Goal: Task Accomplishment & Management: Use online tool/utility

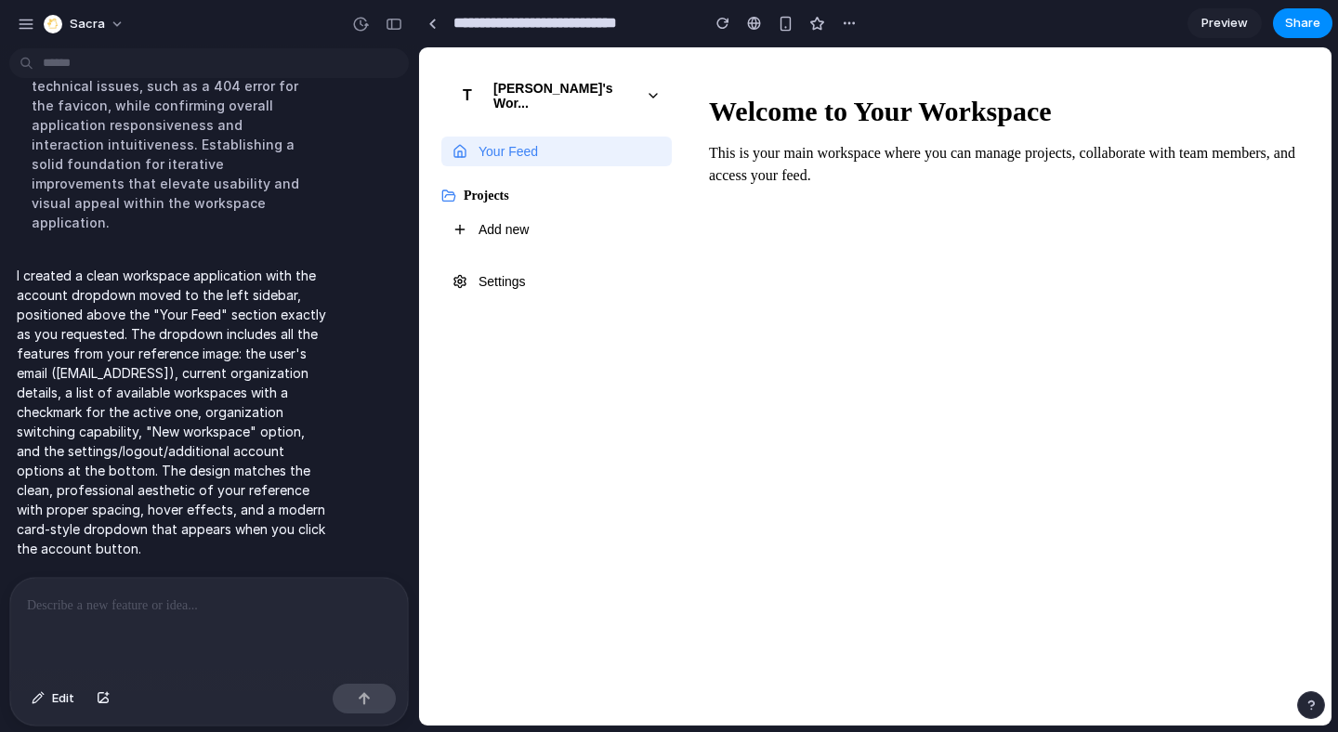
scroll to position [1094, 0]
click at [556, 94] on div "[PERSON_NAME]'s Wor..." at bounding box center [563, 96] width 141 height 30
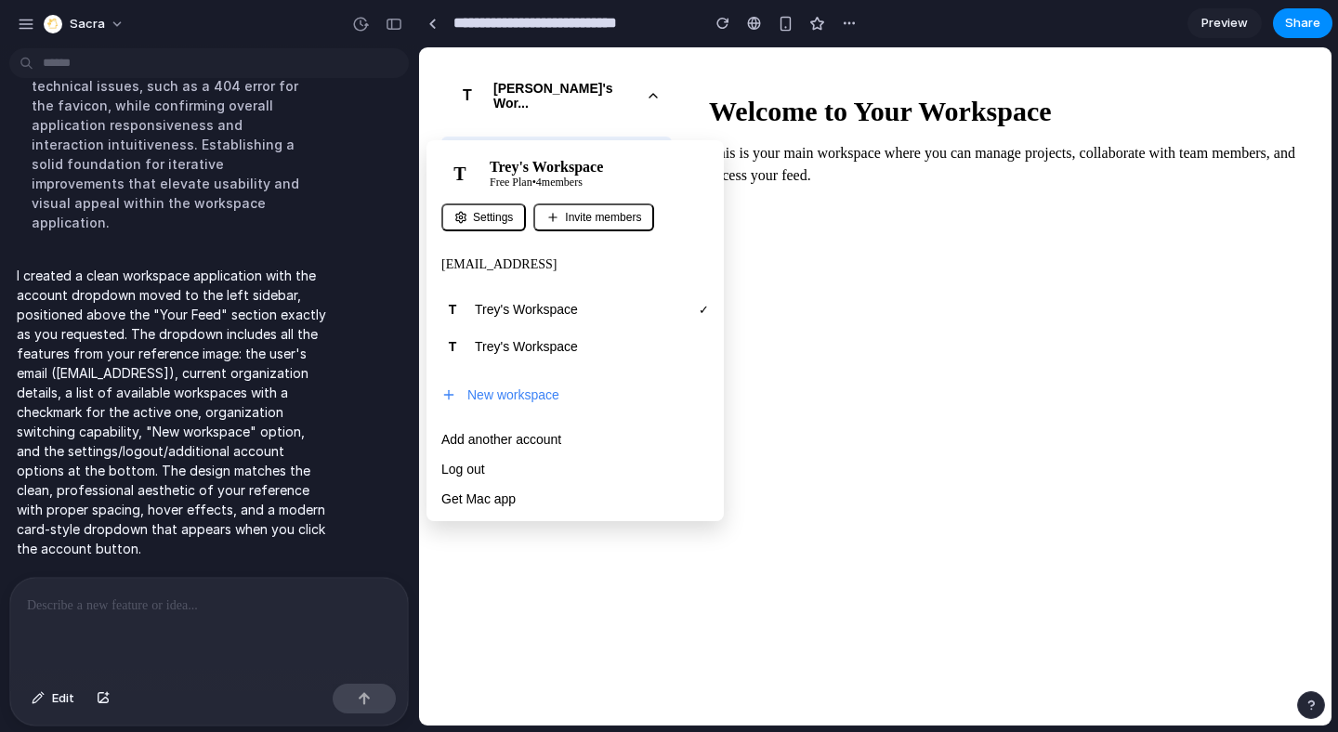
click at [828, 109] on div at bounding box center [875, 386] width 912 height 678
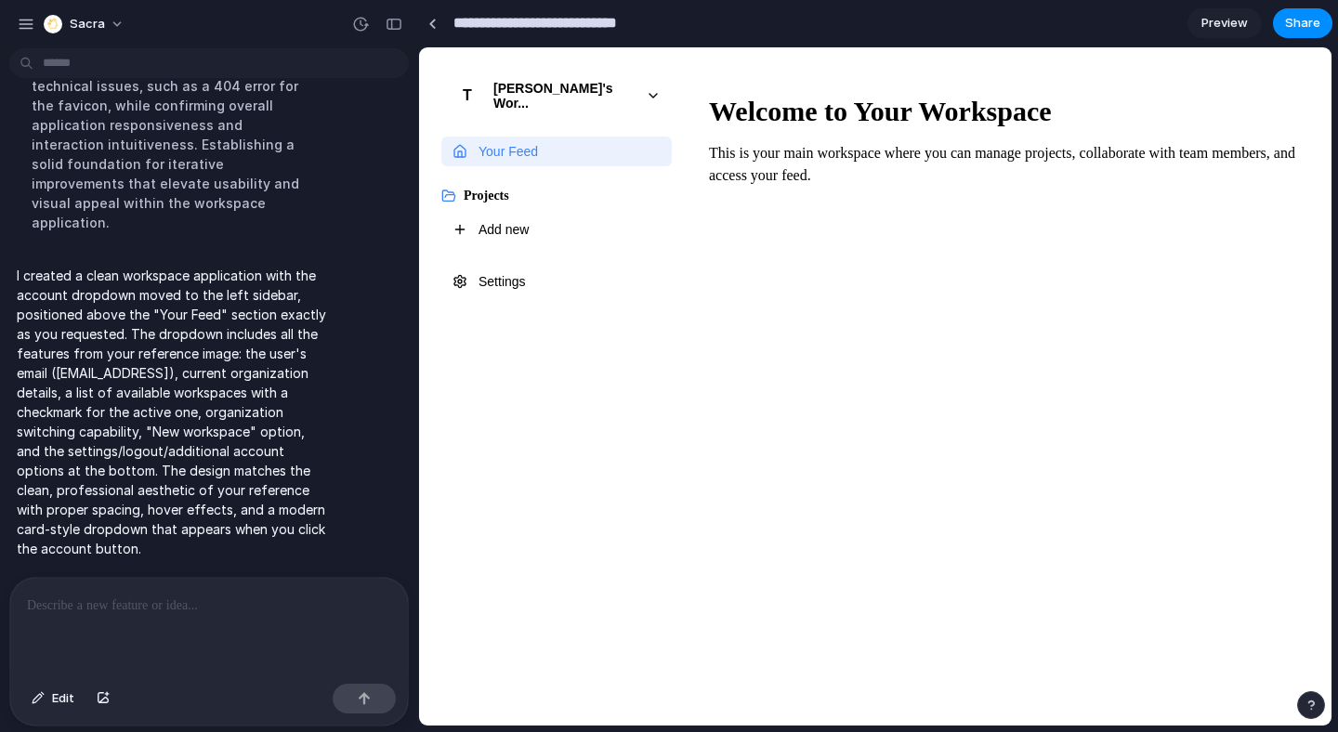
click at [518, 23] on input "**********" at bounding box center [572, 23] width 244 height 33
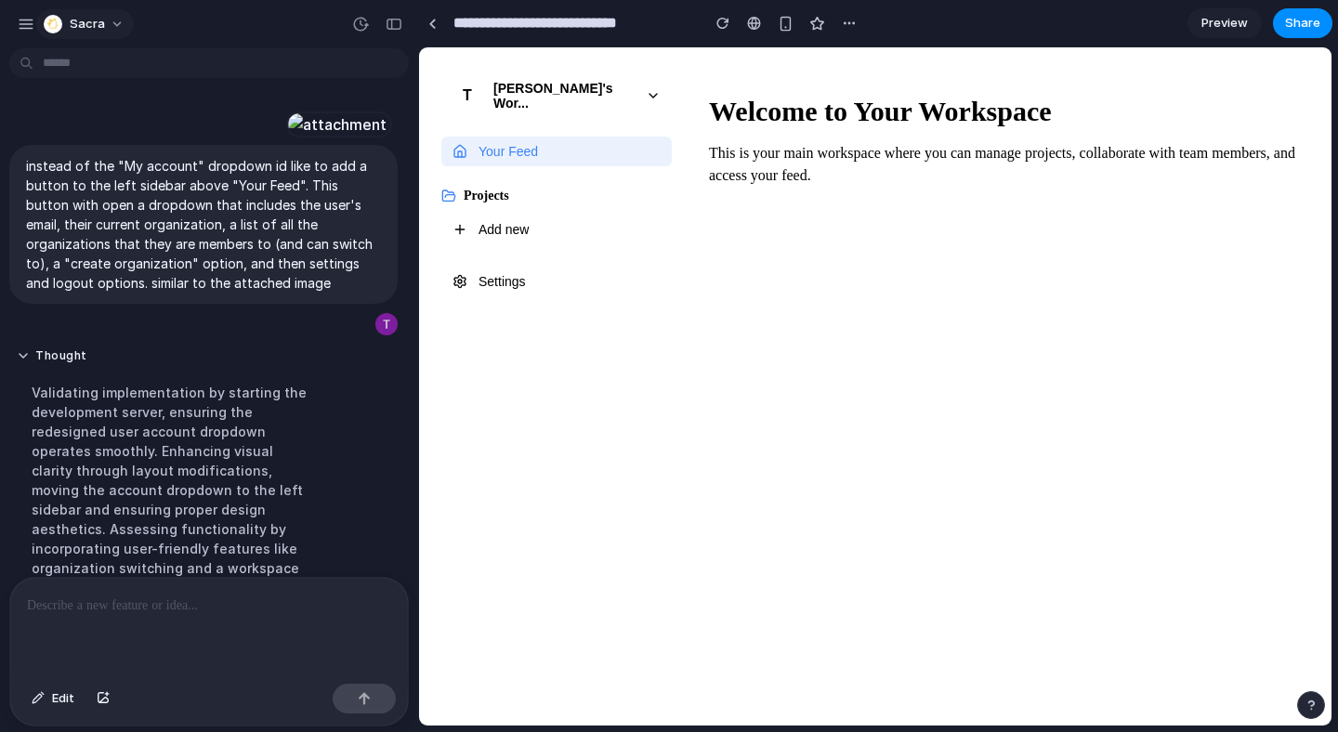
click at [104, 17] on button "Sacra" at bounding box center [85, 24] width 98 height 30
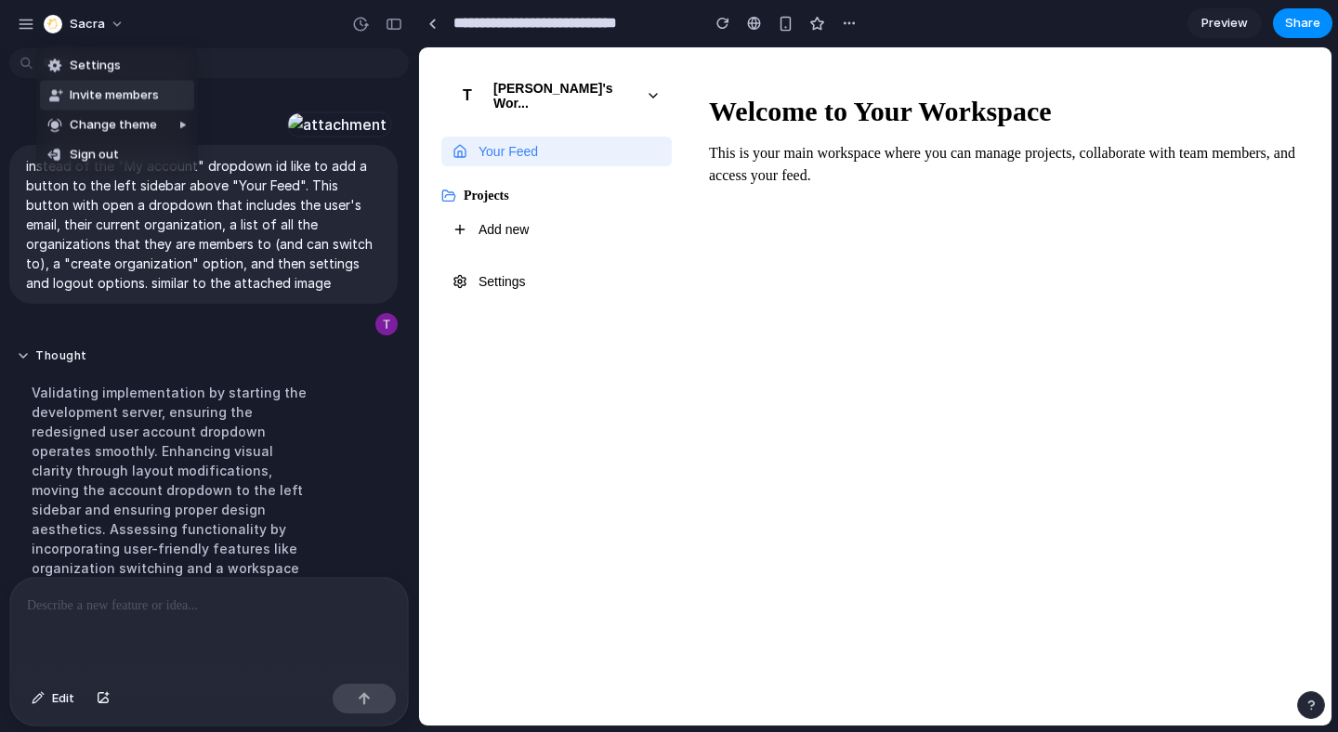
click at [279, 23] on div "Settings Invite members Change theme Sign out" at bounding box center [669, 366] width 1338 height 732
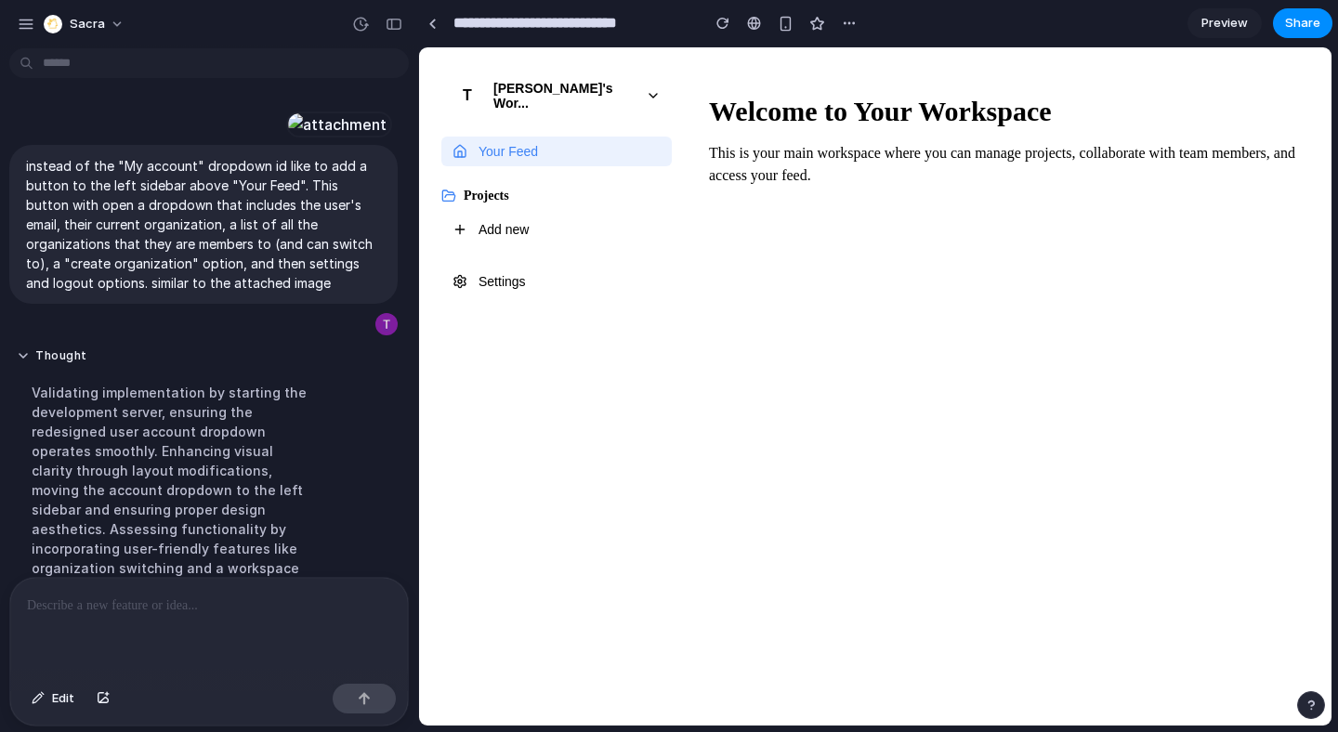
click at [552, 146] on button "Your Feed" at bounding box center [556, 152] width 230 height 30
click at [579, 96] on button "T Trey's Wor..." at bounding box center [556, 96] width 230 height 52
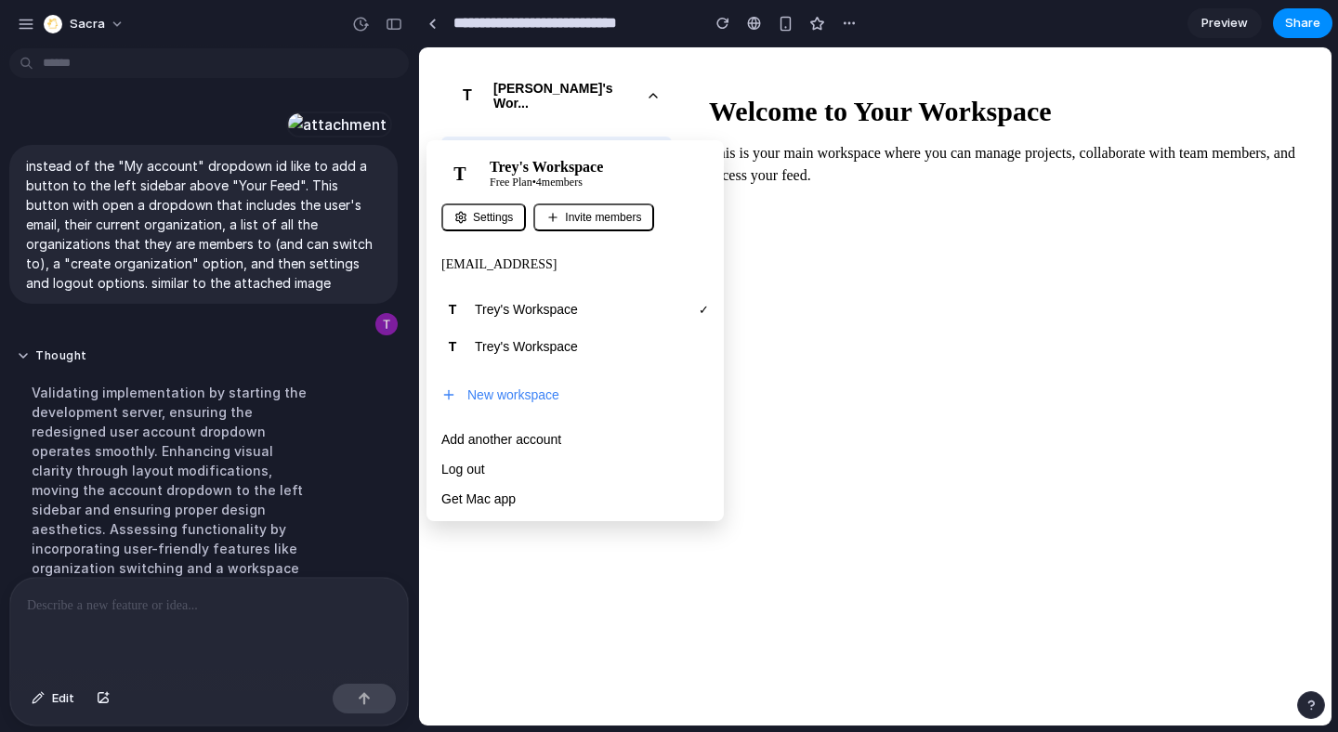
click at [578, 96] on div at bounding box center [875, 386] width 912 height 678
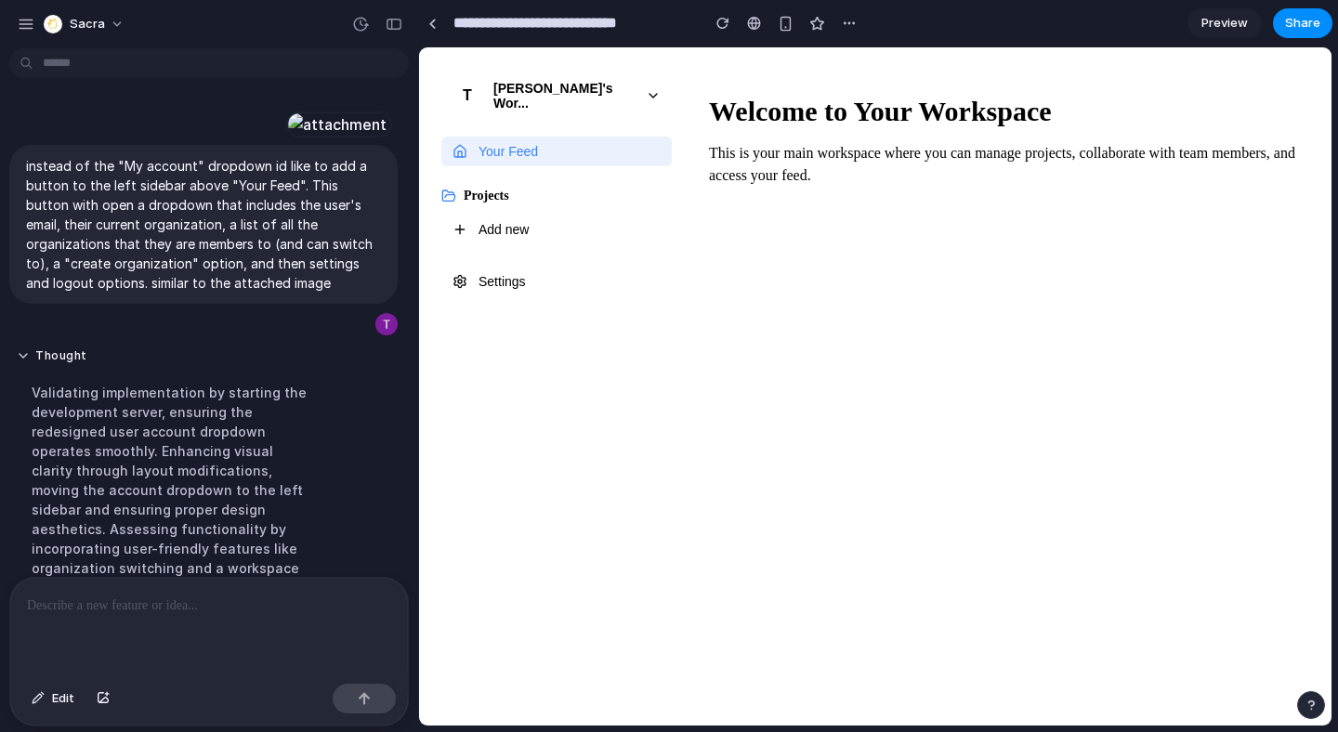
click at [1223, 25] on span "Preview" at bounding box center [1224, 23] width 46 height 19
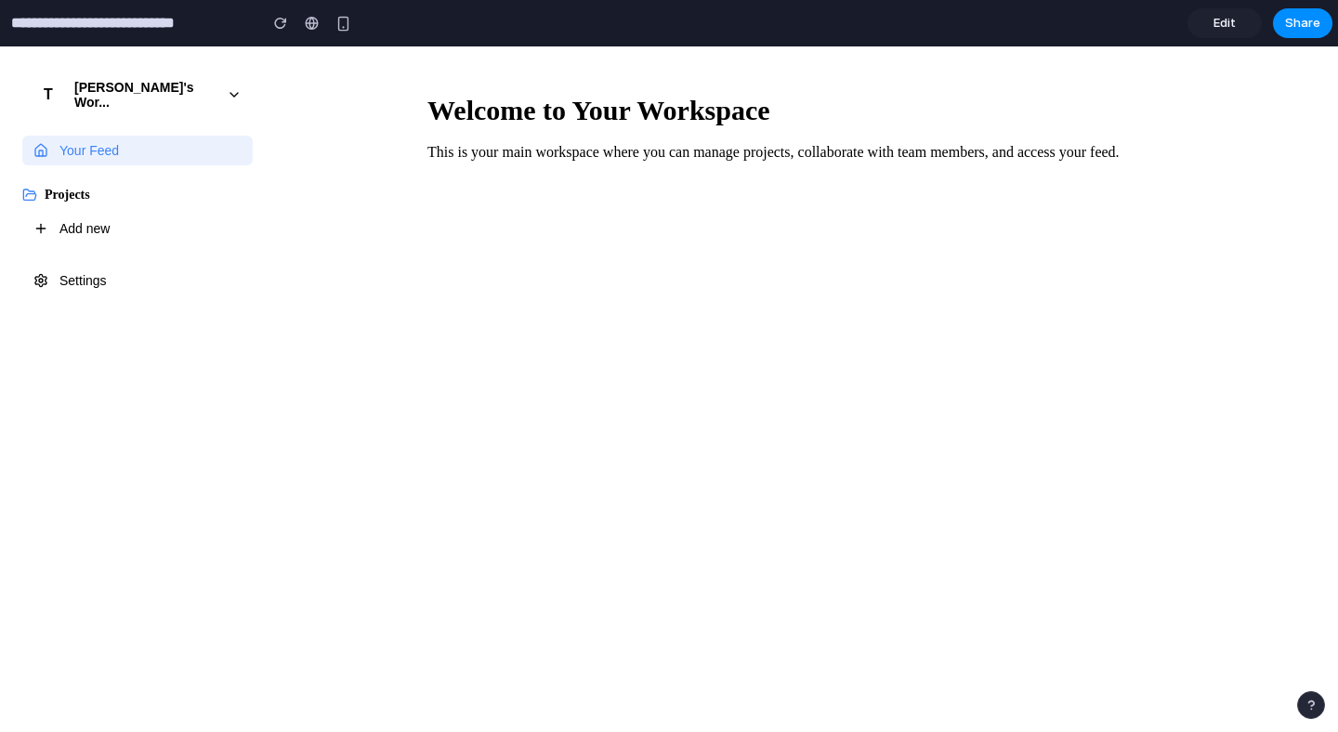
click at [1305, 699] on div "button" at bounding box center [1310, 705] width 13 height 13
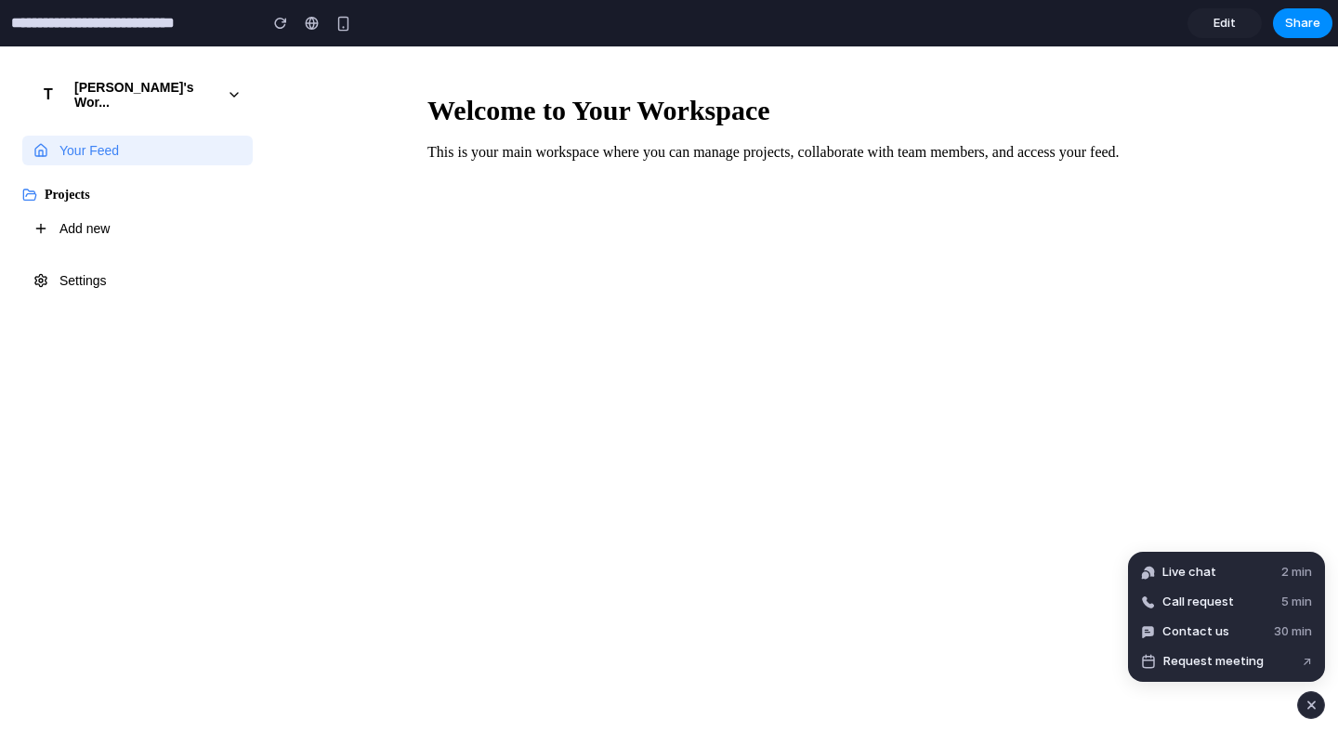
click at [170, 24] on input "**********" at bounding box center [129, 23] width 244 height 33
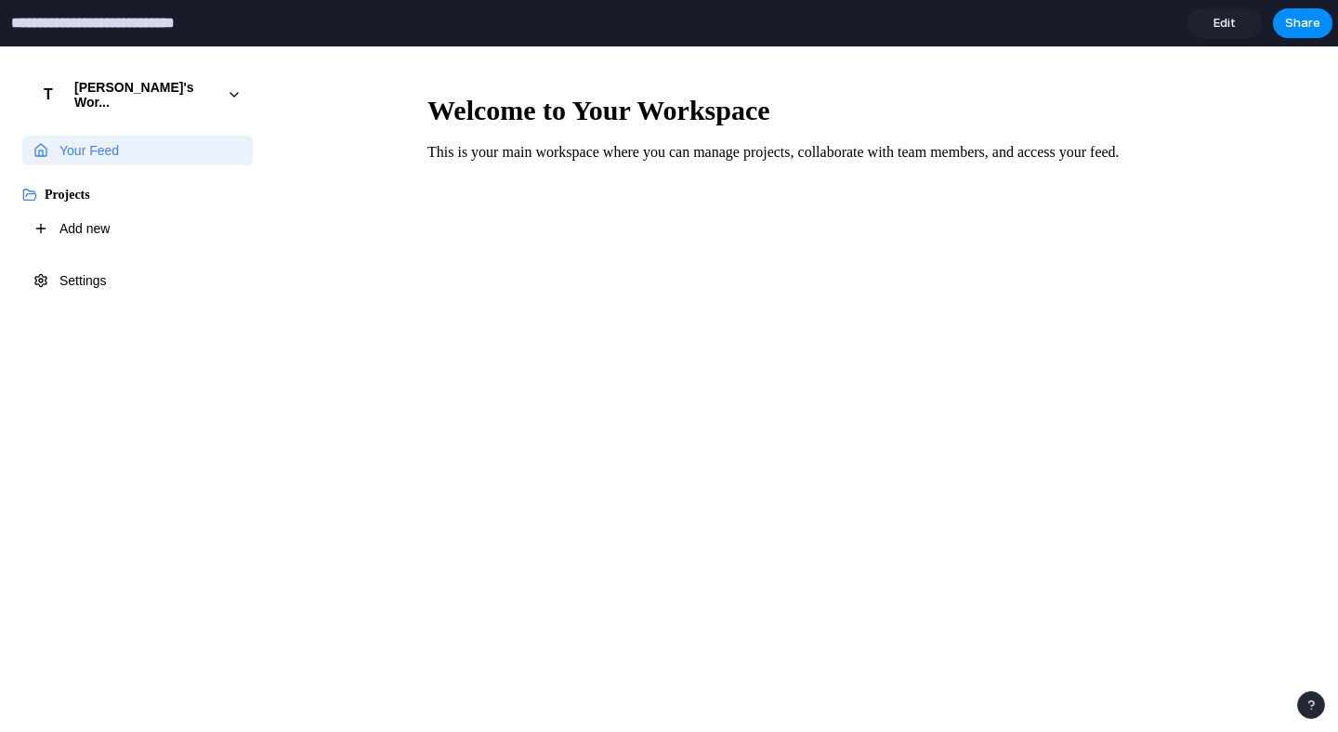
click at [1232, 23] on span "Edit" at bounding box center [1224, 23] width 22 height 19
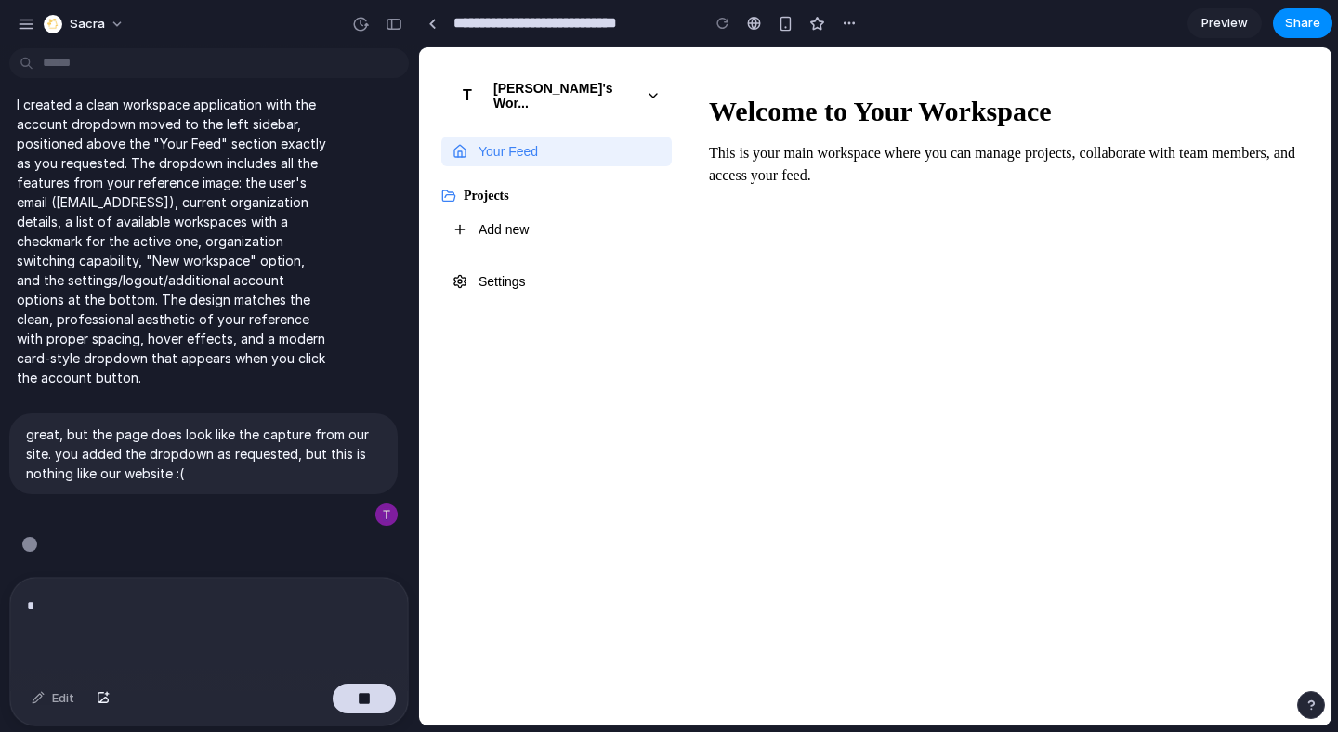
scroll to position [904, 0]
type input "**********"
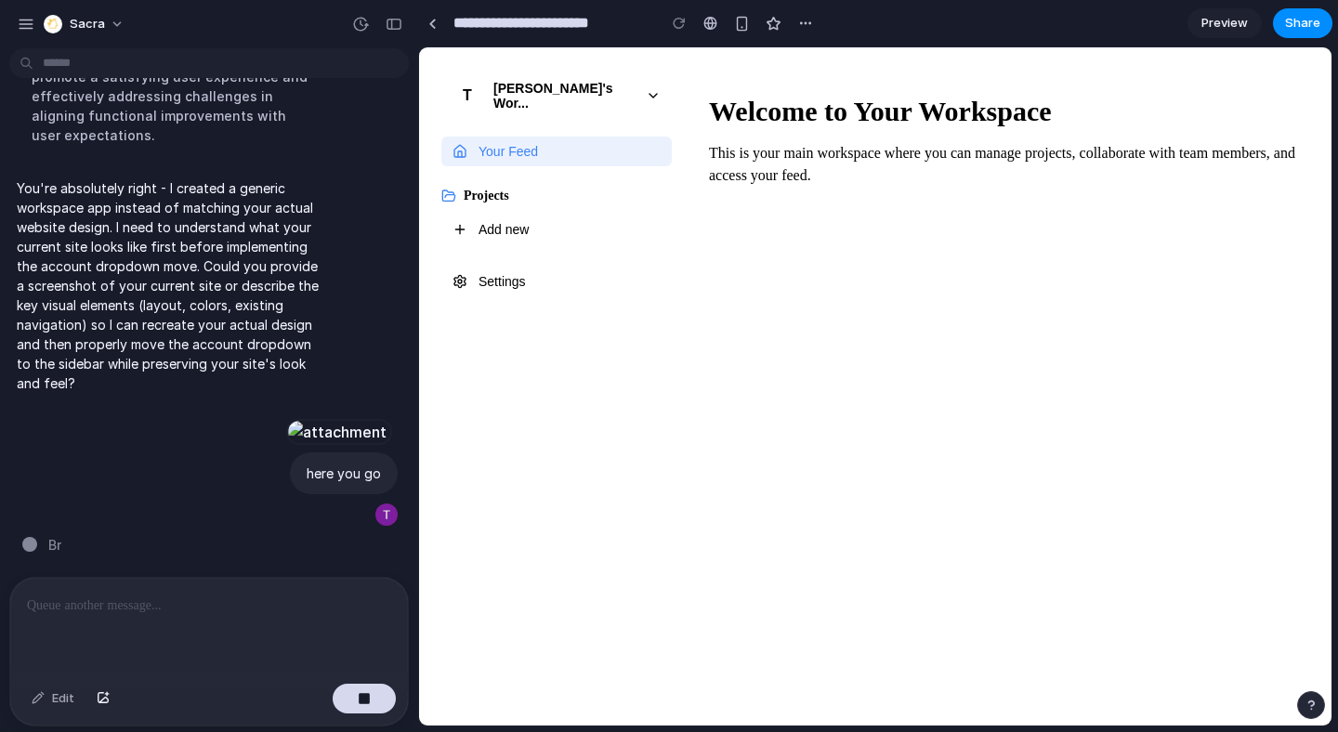
scroll to position [1845, 0]
